Goal: Check status: Check status

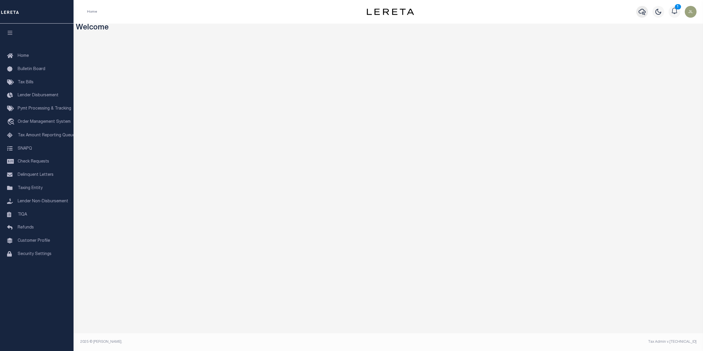
click at [642, 13] on icon "button" at bounding box center [642, 11] width 7 height 7
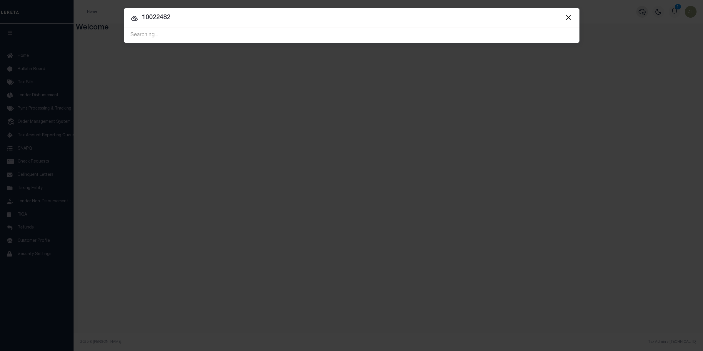
type input "10022482"
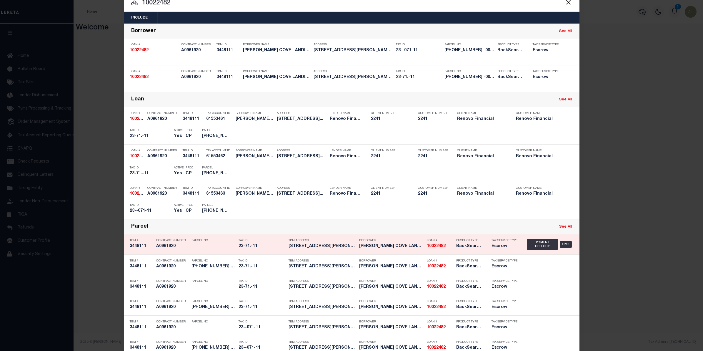
scroll to position [29, 0]
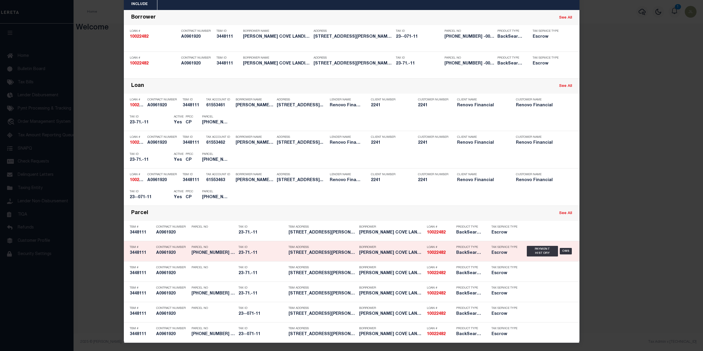
click at [401, 248] on p "Borrower" at bounding box center [391, 247] width 65 height 4
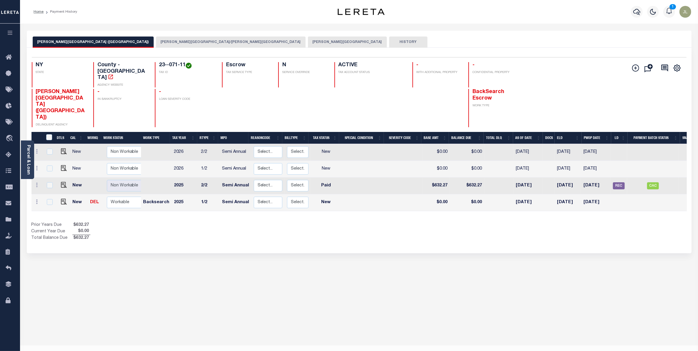
click at [308, 41] on button "GLEN COVE CITY" at bounding box center [347, 41] width 79 height 11
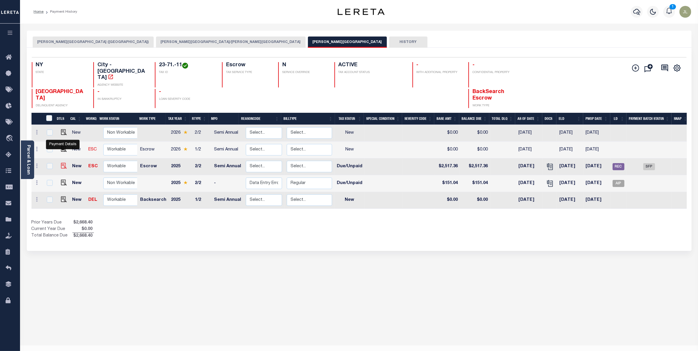
click at [62, 163] on img "" at bounding box center [64, 166] width 6 height 6
checkbox input "true"
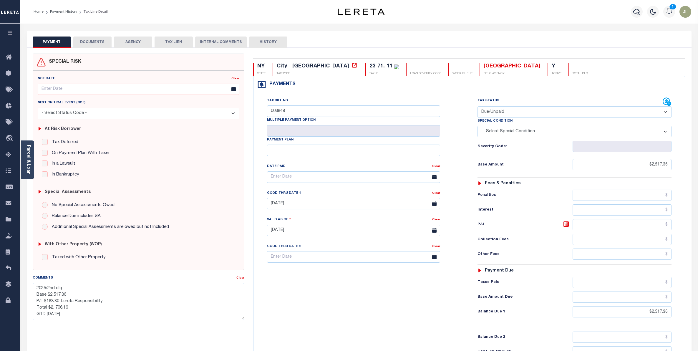
select select "DUE"
click at [269, 38] on button "HISTORY" at bounding box center [268, 41] width 38 height 11
select select "50"
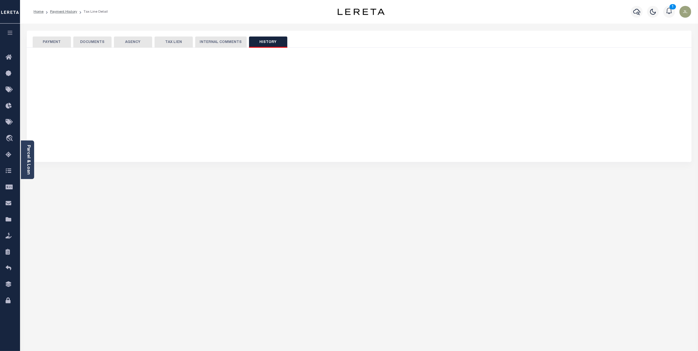
select select "50"
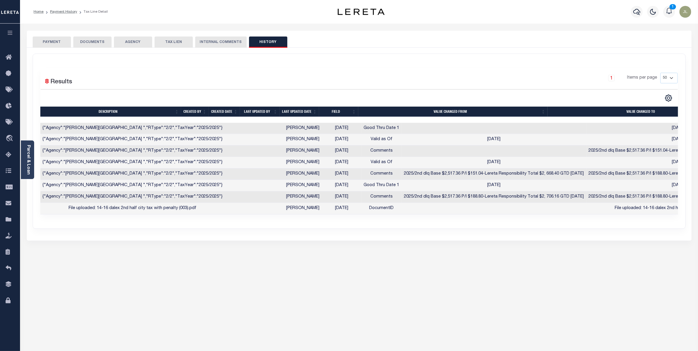
click at [218, 43] on button "INTERNAL COMMENTS" at bounding box center [221, 41] width 52 height 11
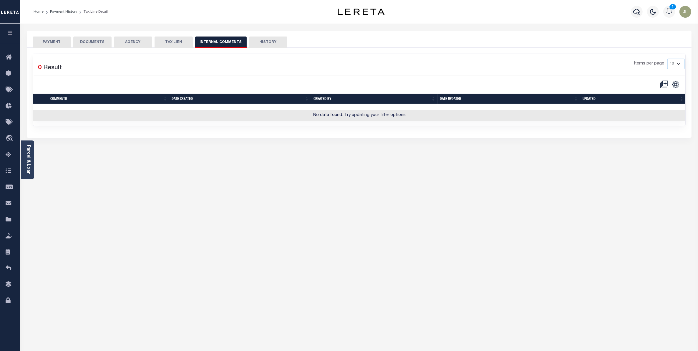
click at [180, 40] on button "TAX LIEN" at bounding box center [174, 41] width 38 height 11
checkbox input "false"
radio input "true"
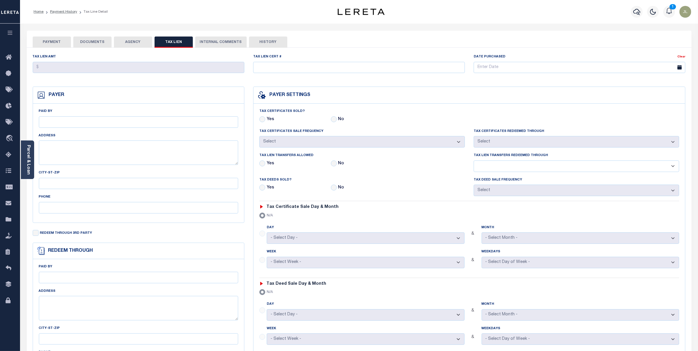
click at [131, 42] on button "AGENCY" at bounding box center [133, 41] width 38 height 11
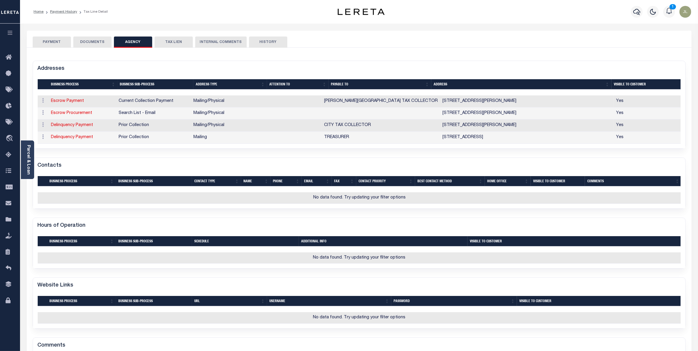
click at [99, 44] on button "DOCUMENTS" at bounding box center [92, 41] width 38 height 11
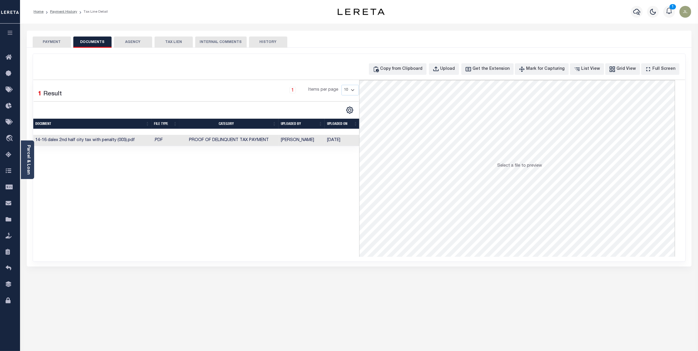
click at [62, 39] on button "PAYMENT" at bounding box center [52, 41] width 38 height 11
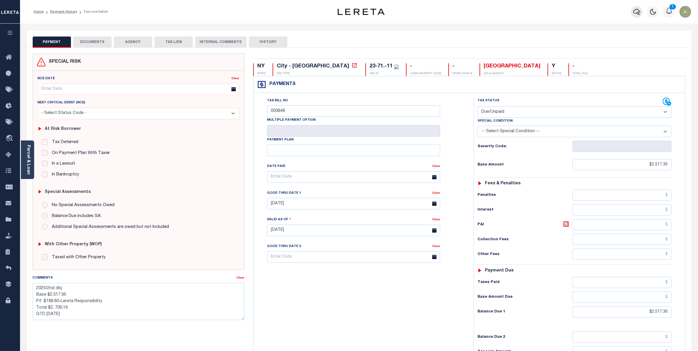
click at [637, 11] on icon "button" at bounding box center [636, 11] width 7 height 7
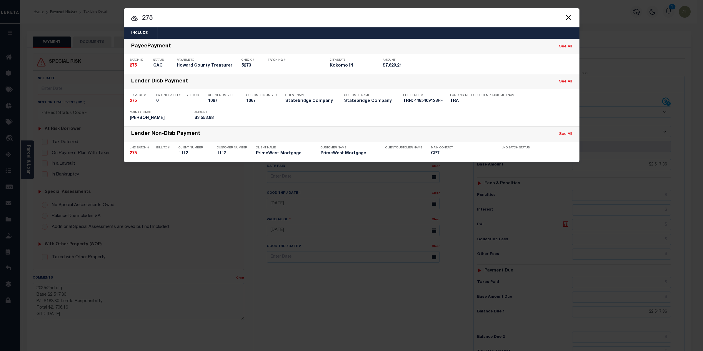
click at [215, 19] on input "275" at bounding box center [352, 18] width 456 height 10
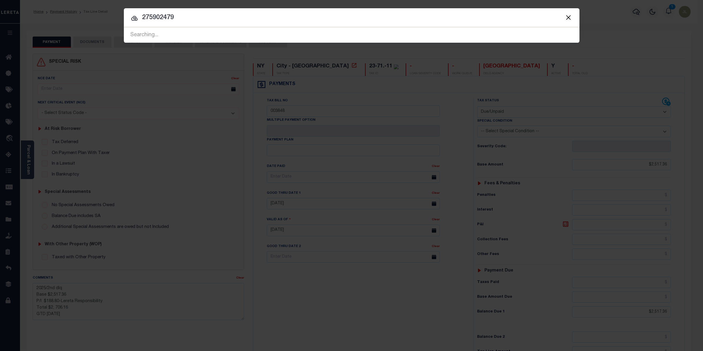
type input "275902479"
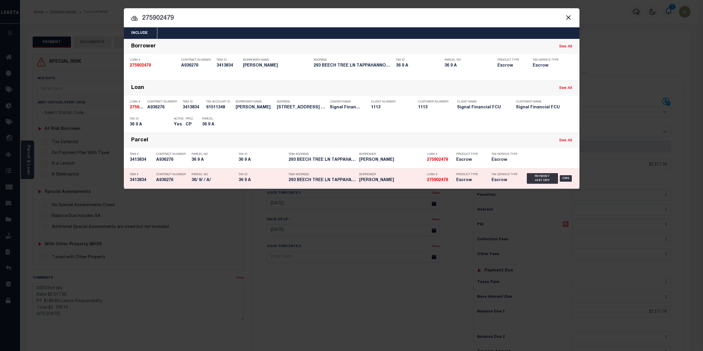
click at [325, 174] on p "TBM Address" at bounding box center [323, 175] width 68 height 4
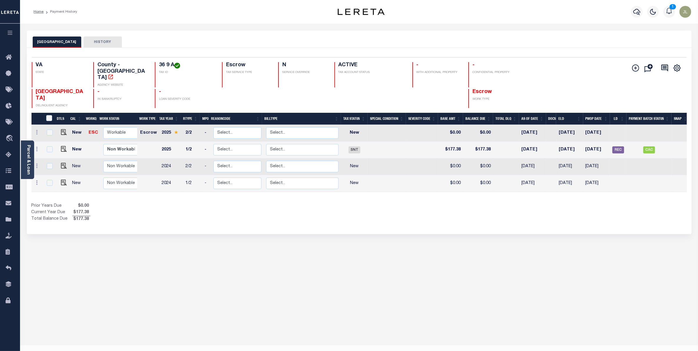
click at [9, 33] on icon "button" at bounding box center [10, 32] width 7 height 5
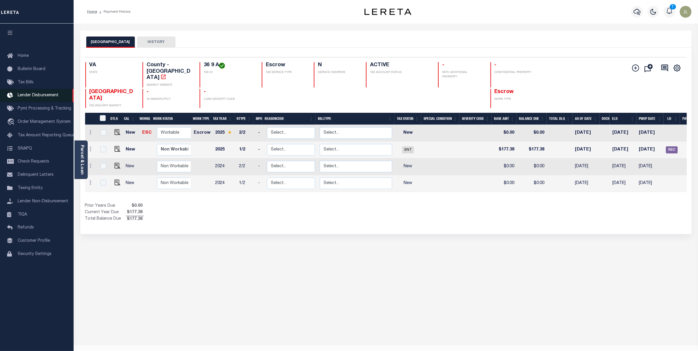
click at [45, 95] on span "Lender Disbursement" at bounding box center [38, 95] width 41 height 4
